Goal: Task Accomplishment & Management: Complete application form

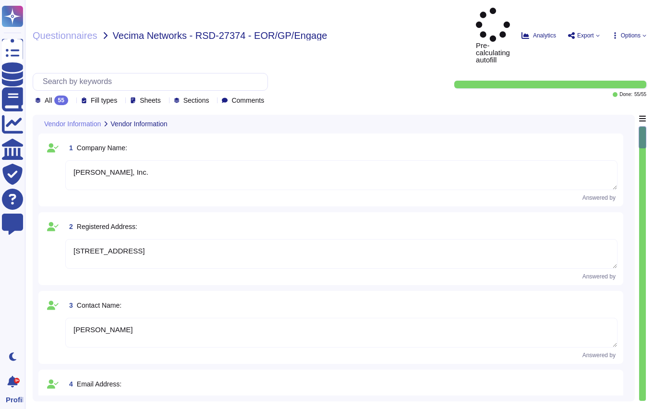
type textarea "[PERSON_NAME], Inc."
type textarea "[STREET_ADDRESS]"
type textarea "[PERSON_NAME]"
type textarea "[PERSON_NAME][EMAIL_ADDRESS][PERSON_NAME][PERSON_NAME][DOMAIN_NAME]"
type textarea "N/A"
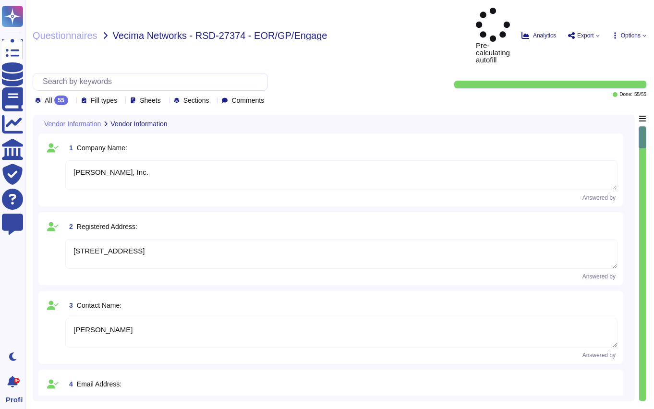
type textarea "EOR (Employer of Record): [PERSON_NAME] EOR serves as the legal employer for a …"
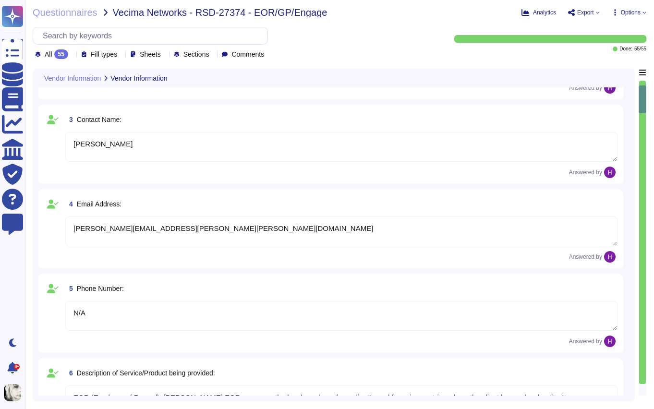
type textarea "[DATE]"
type textarea "Yes, [PERSON_NAME] holds several industry-recognized security certifications, i…"
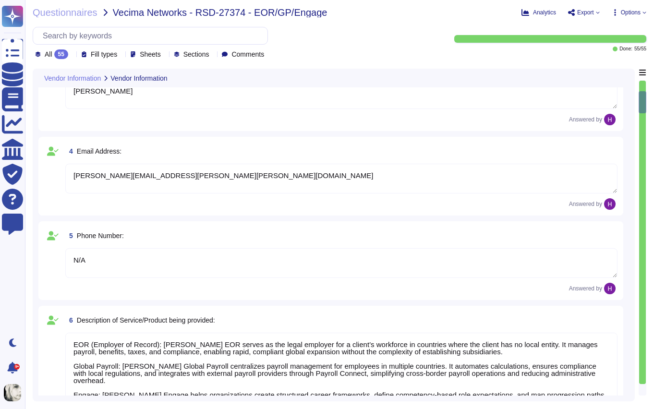
type textarea "[PERSON_NAME] maintains formal written information security policies aligned wi…"
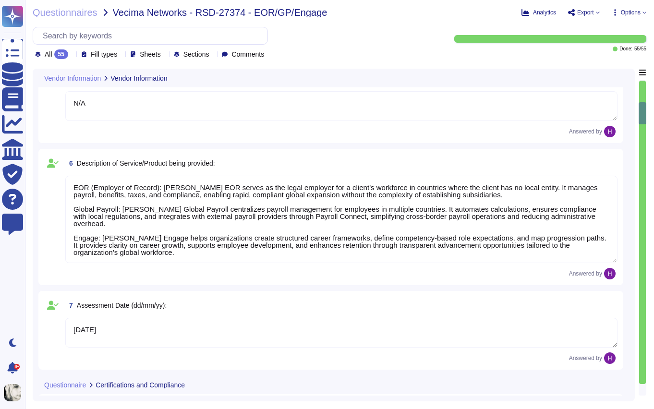
type textarea "[PERSON_NAME] conducts regular internal audits of its security controls and pra…"
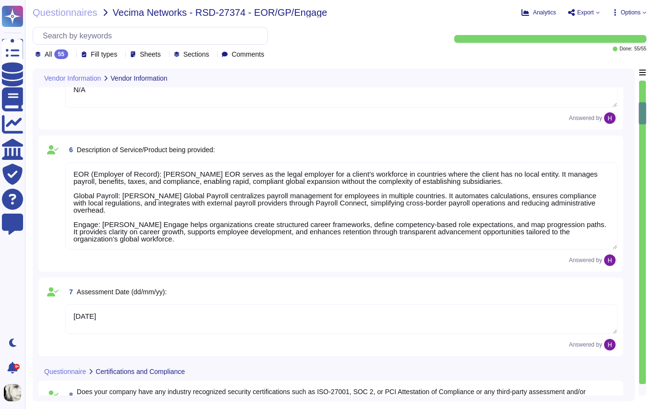
scroll to position [1, 0]
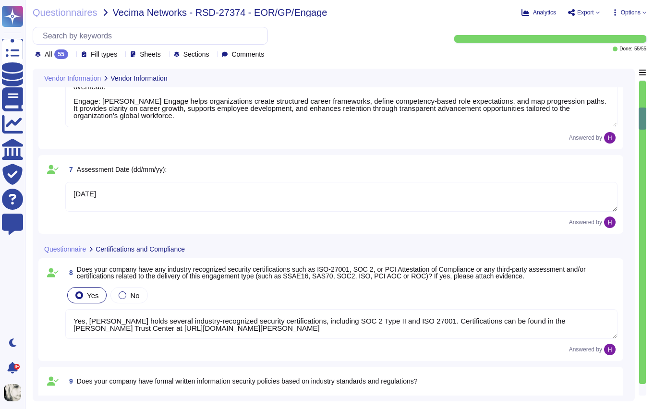
type textarea "[PERSON_NAME] enforces an access control policy based on the principle of least…"
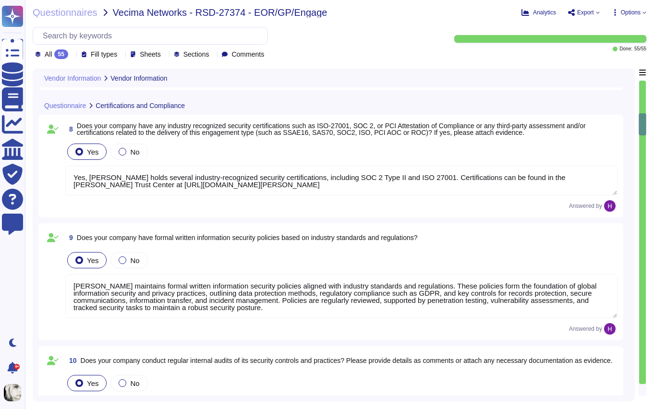
type textarea "[PERSON_NAME] ensures all system access requests are approved before granting p…"
